Goal: Find specific page/section: Find specific page/section

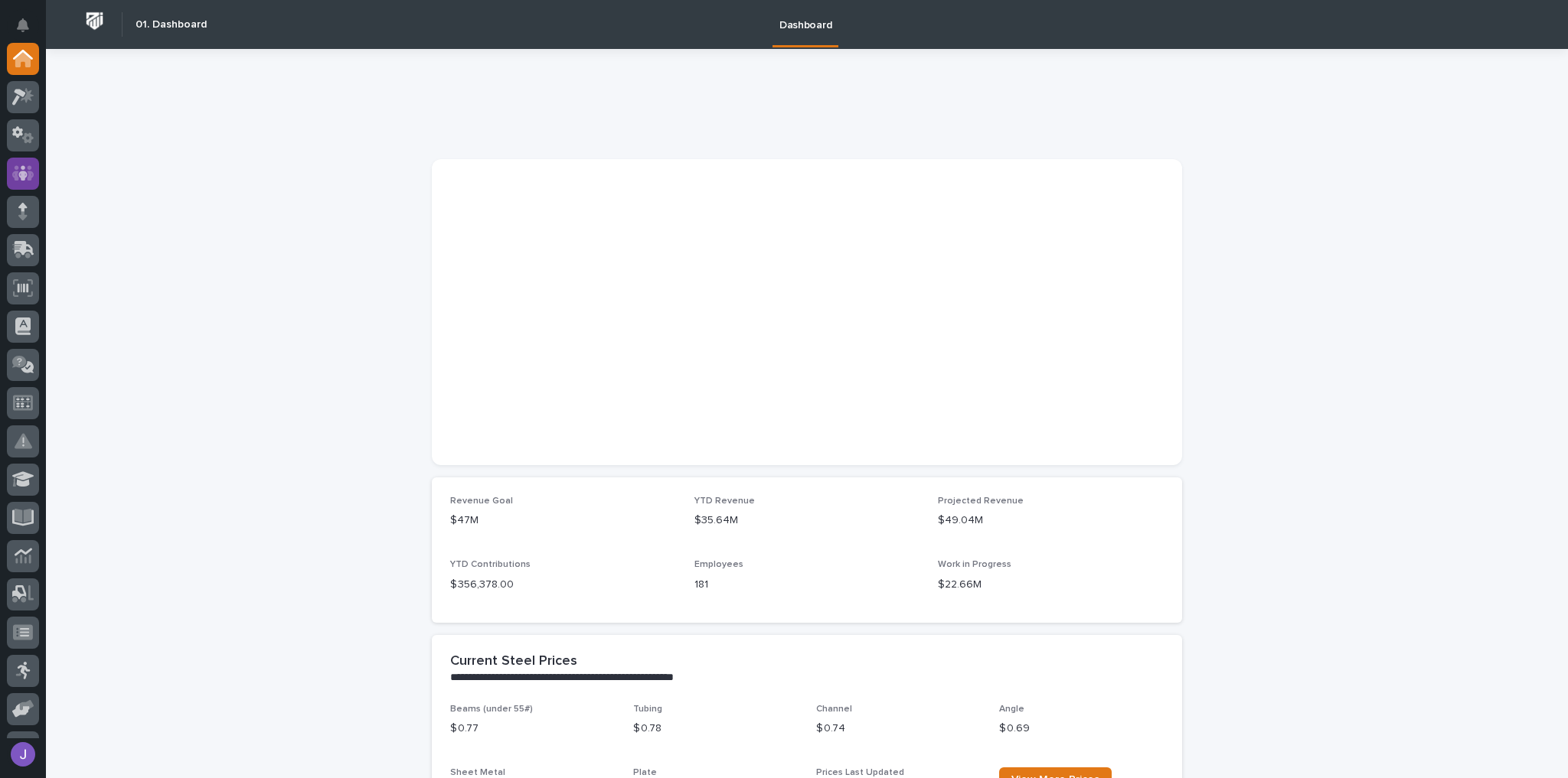
click at [18, 169] on icon at bounding box center [23, 173] width 22 height 18
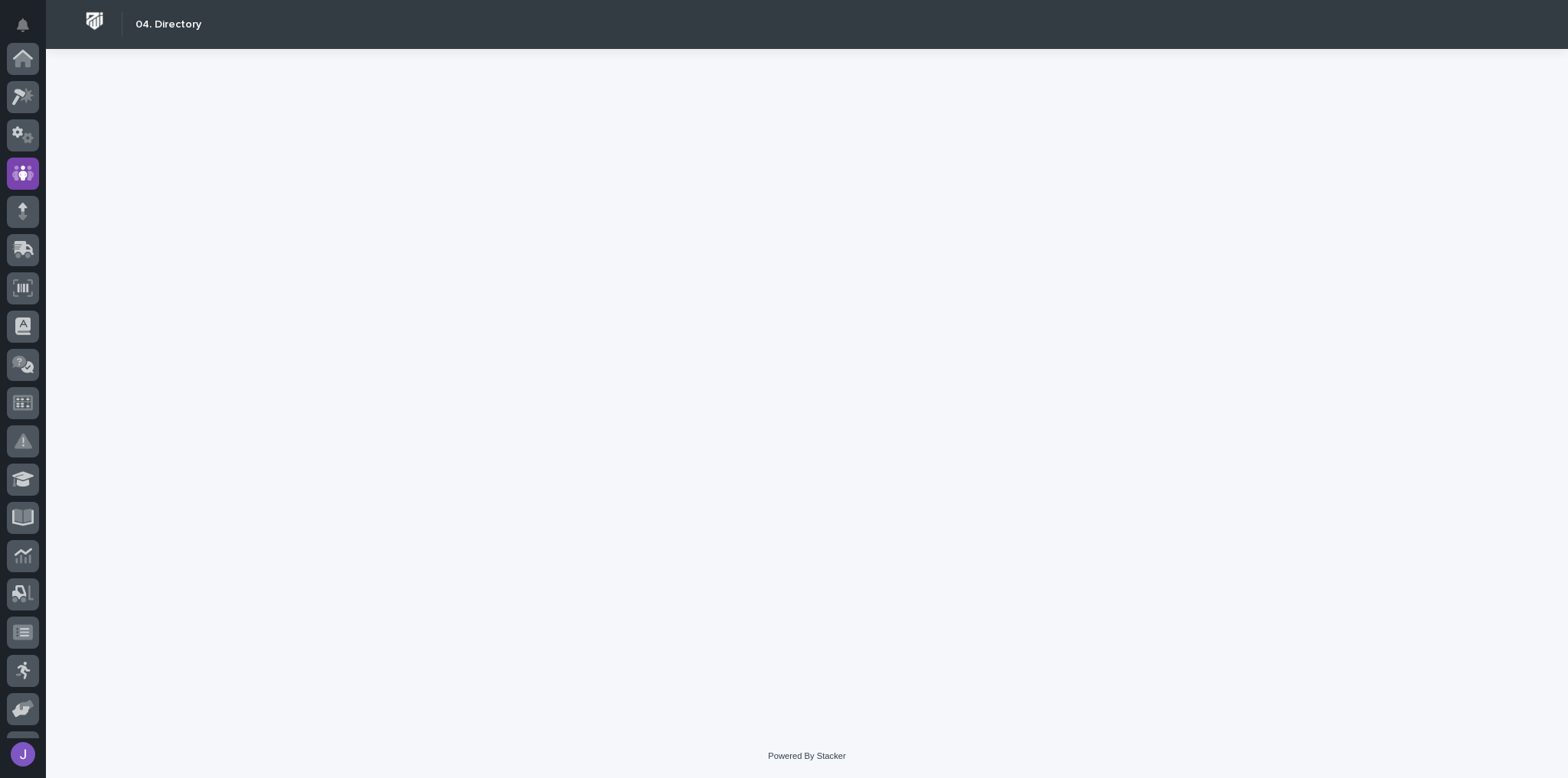
scroll to position [114, 0]
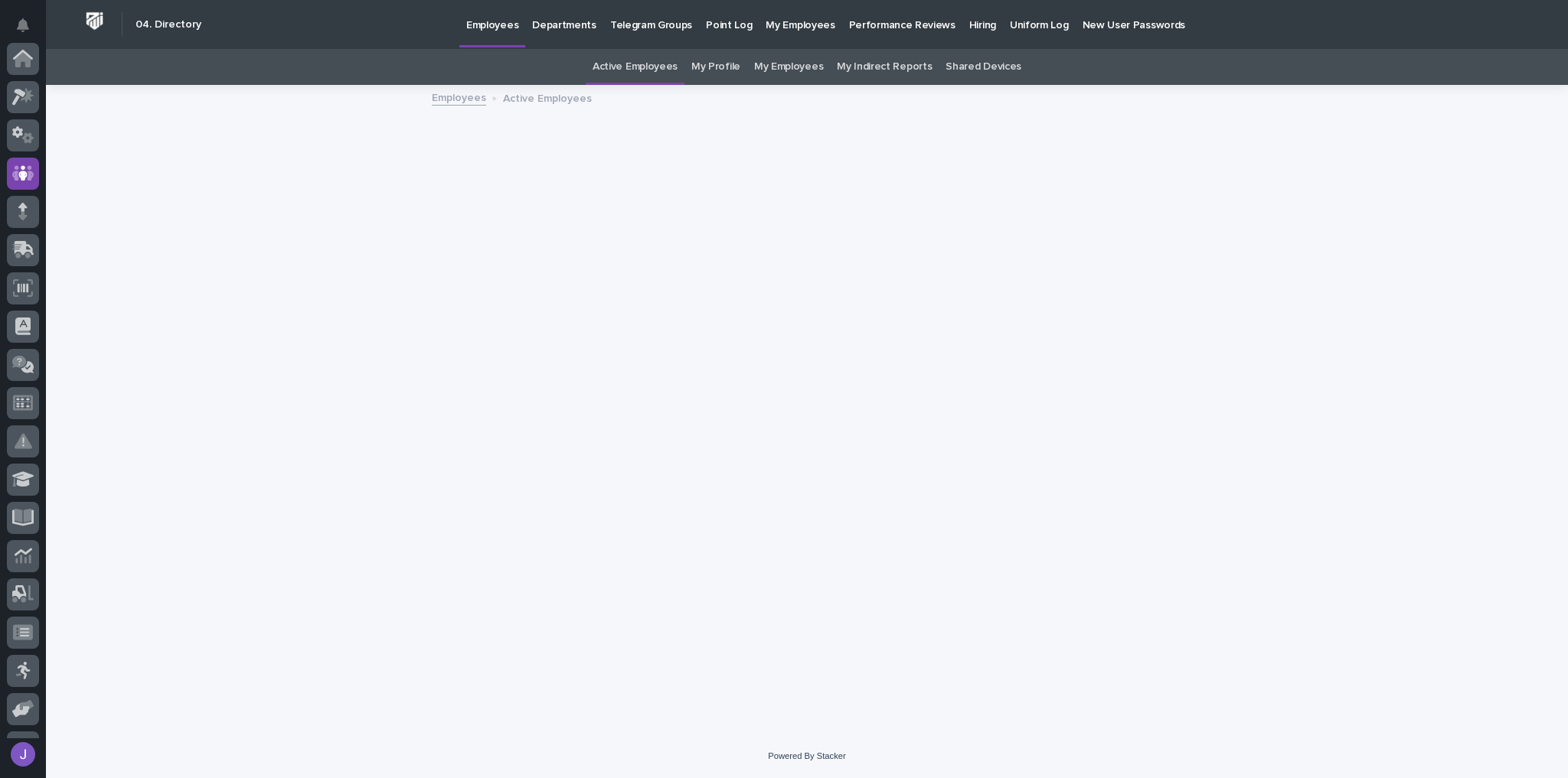
scroll to position [114, 0]
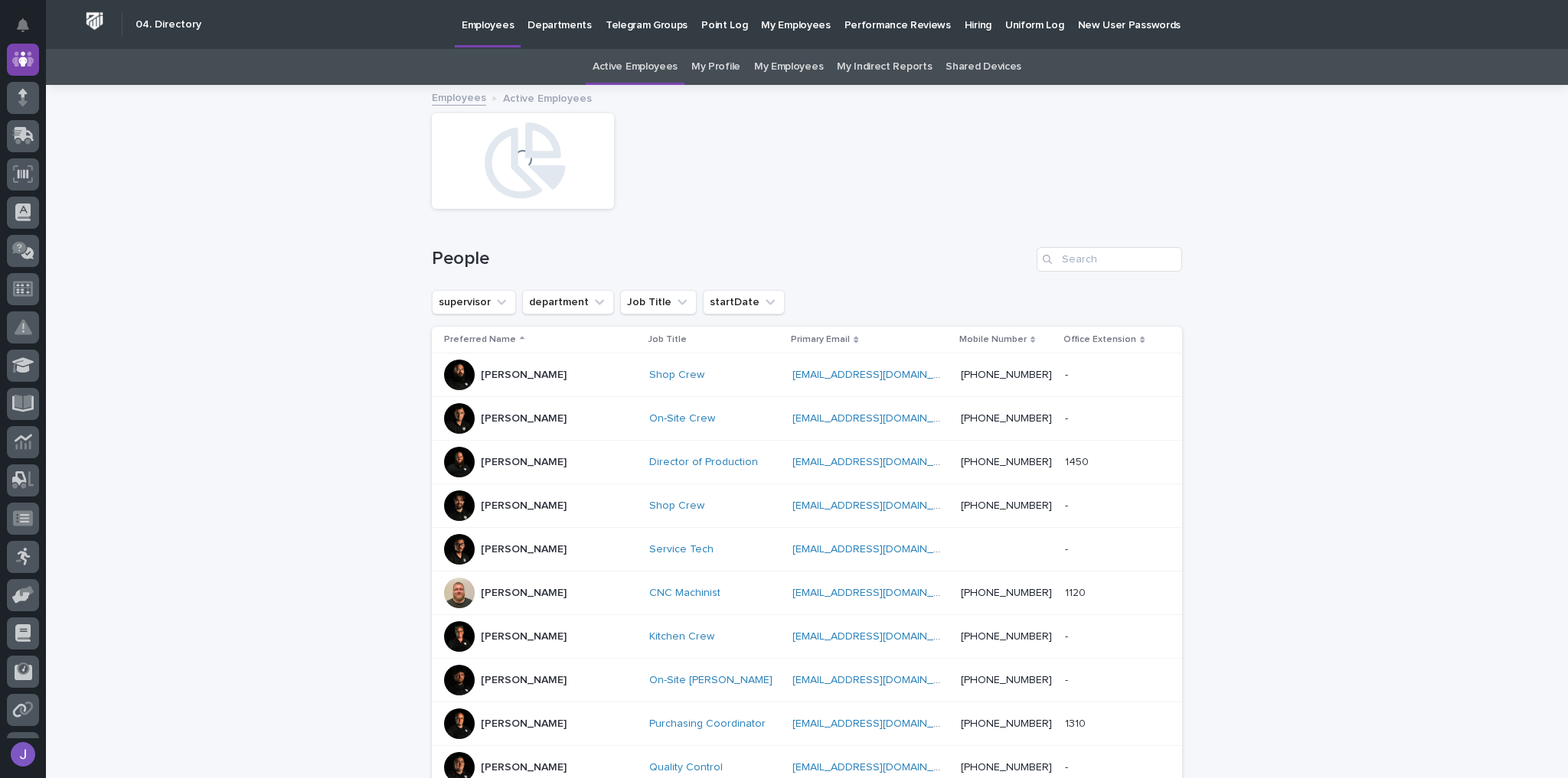
click at [761, 65] on link "My Employees" at bounding box center [788, 67] width 69 height 36
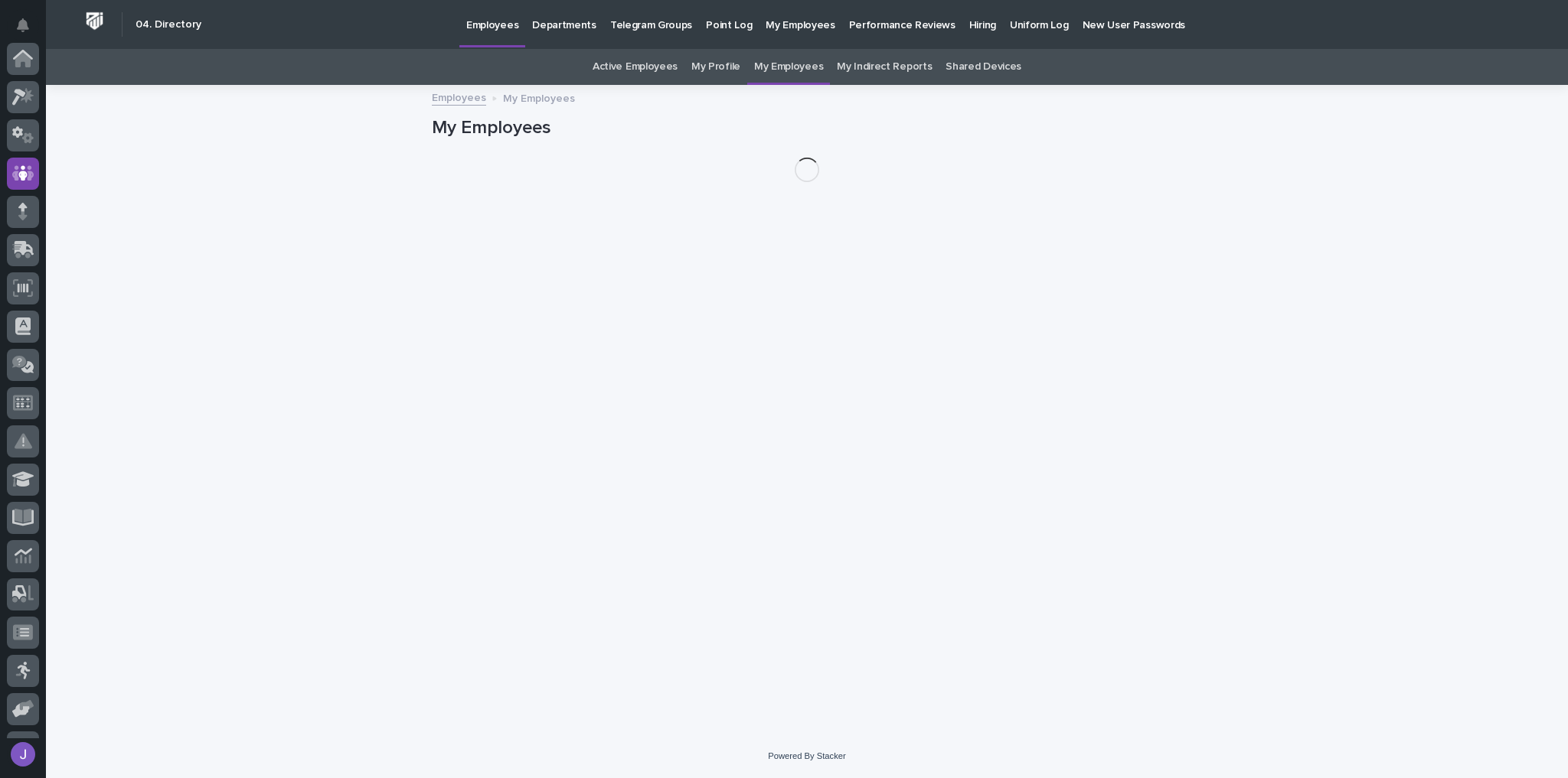
scroll to position [114, 0]
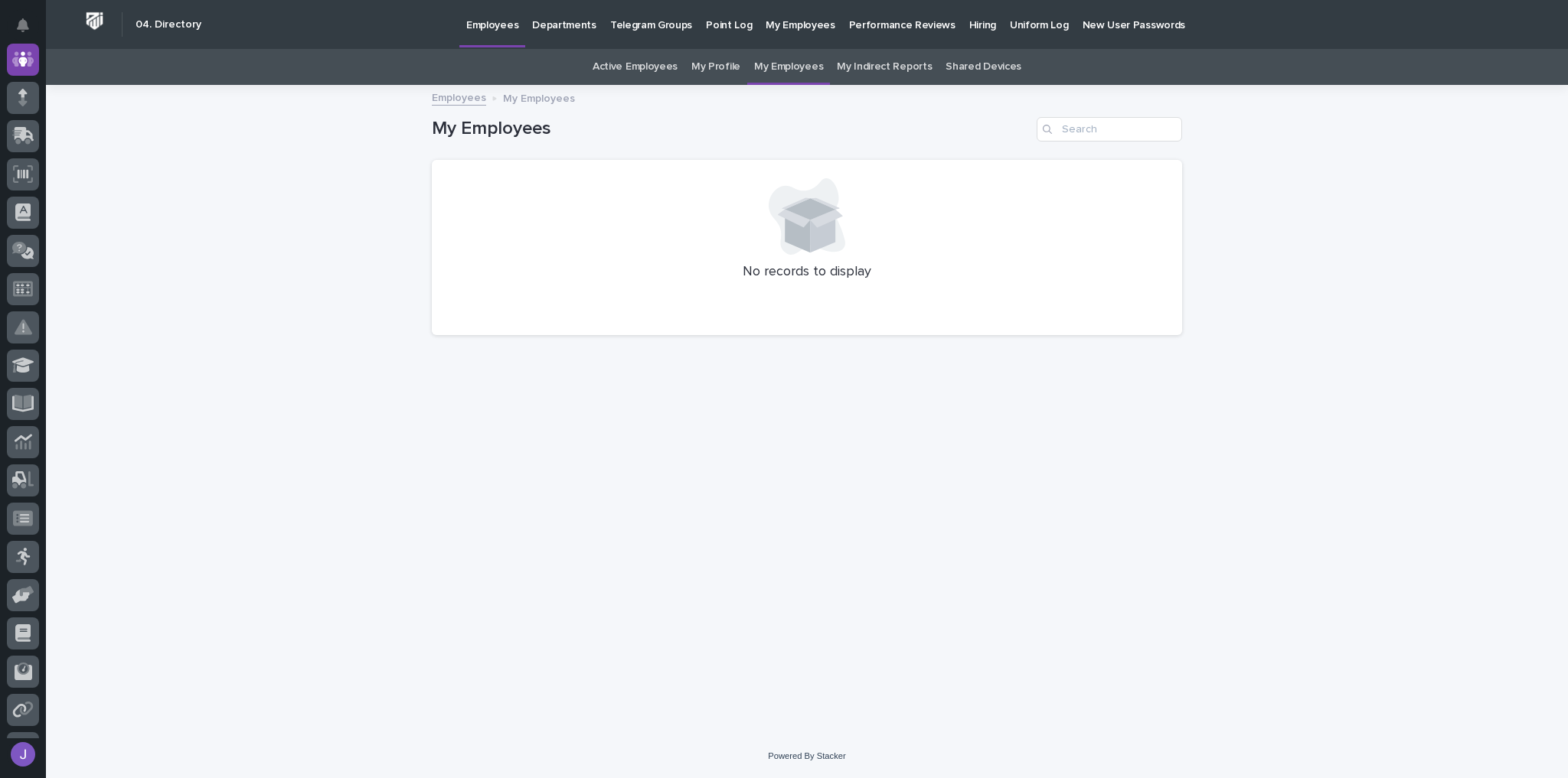
click at [715, 59] on link "My Profile" at bounding box center [715, 67] width 49 height 36
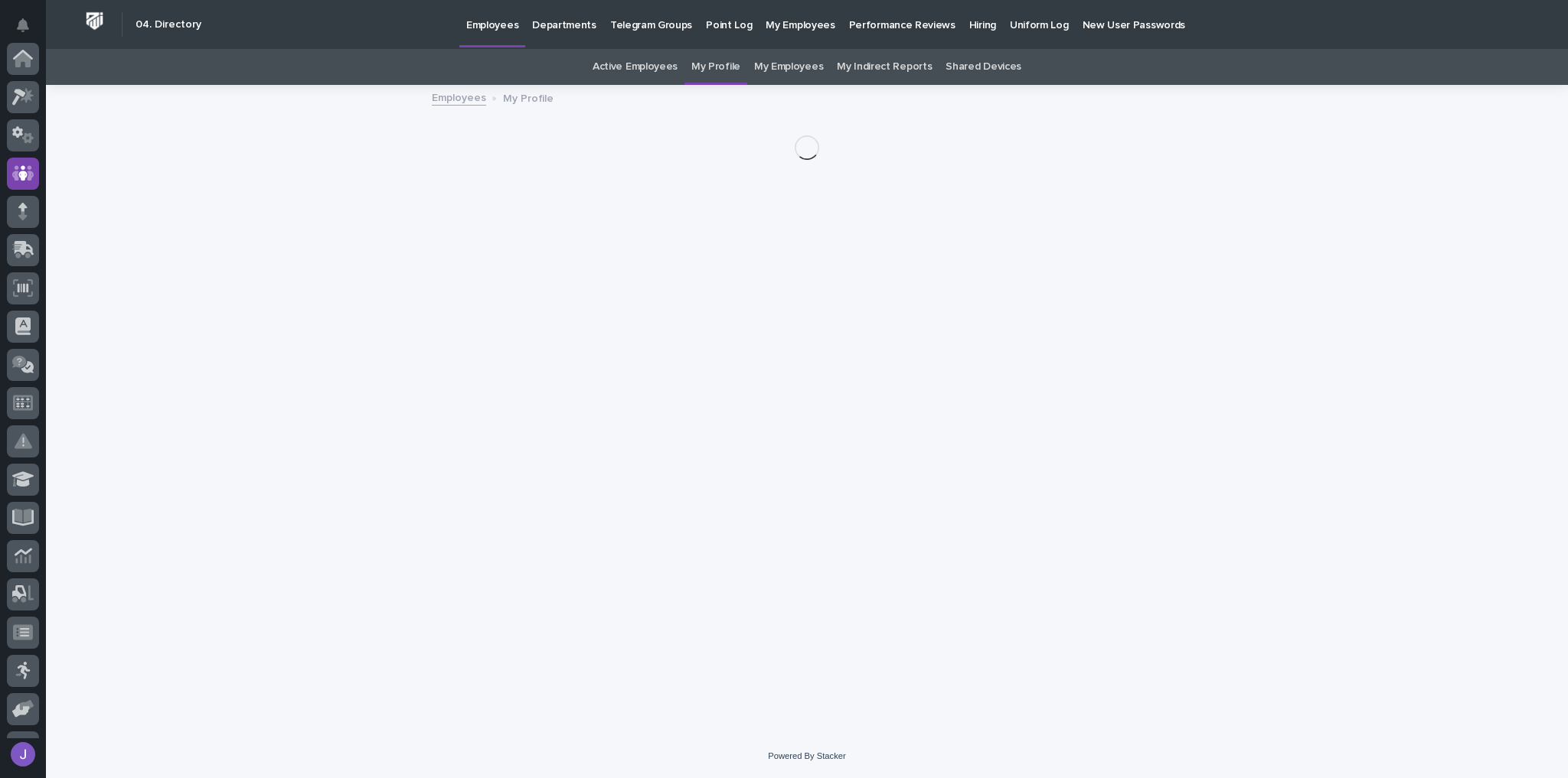
scroll to position [114, 0]
click at [649, 74] on link "Active Employees" at bounding box center [634, 67] width 85 height 36
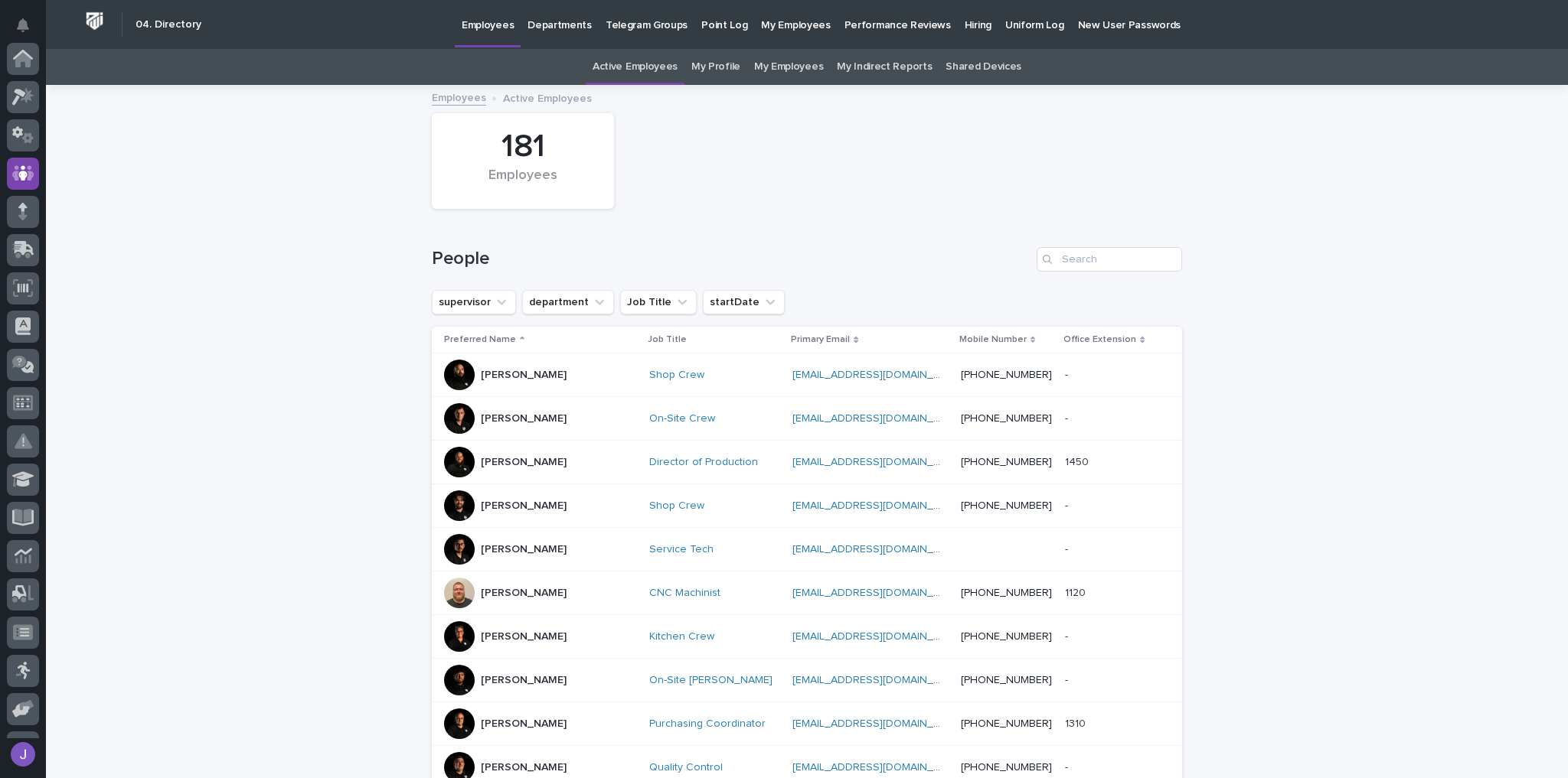
scroll to position [114, 0]
click at [1069, 261] on input "Search" at bounding box center [1109, 259] width 146 height 24
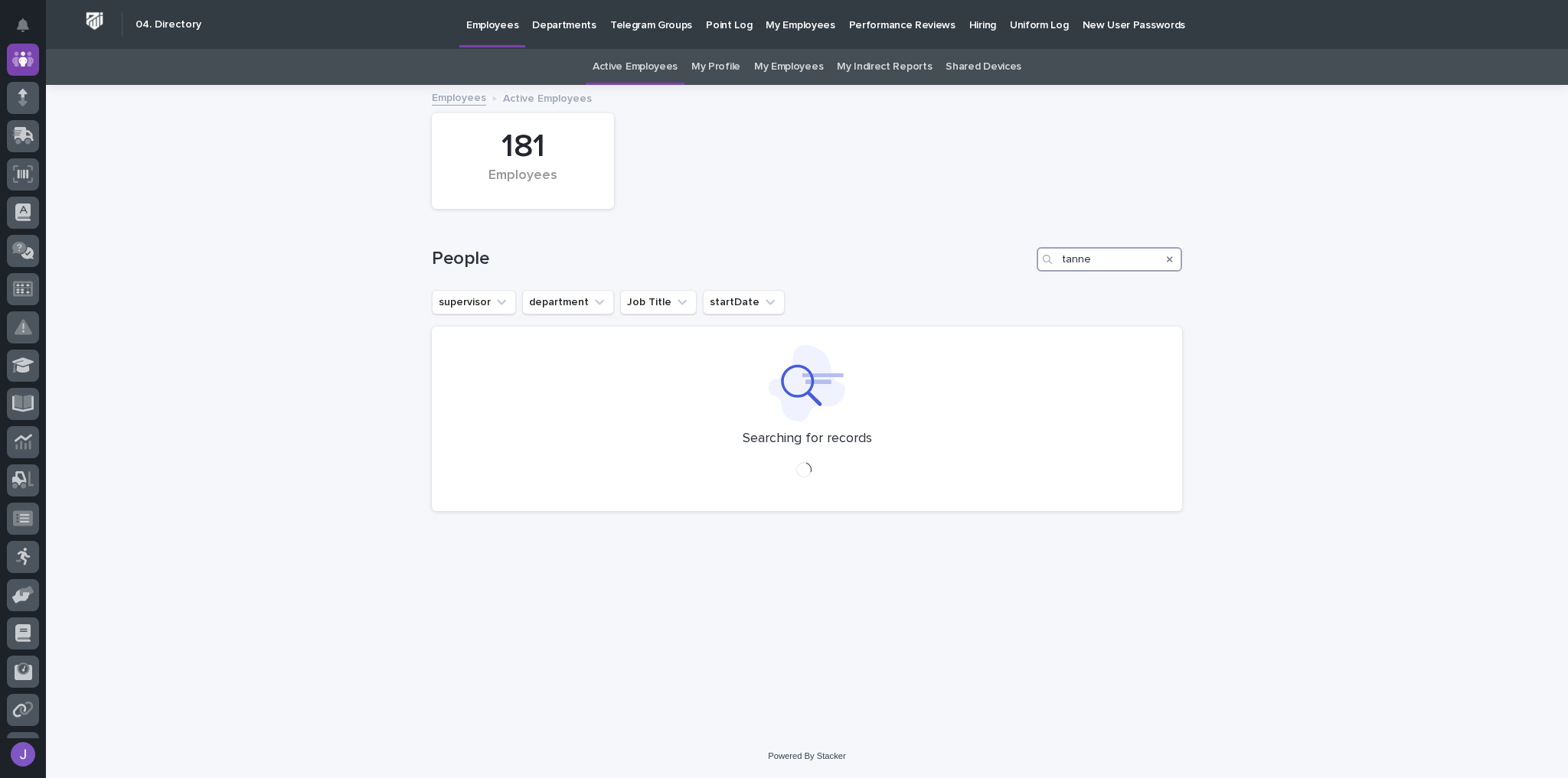
type input "[PERSON_NAME]"
